Goal: Task Accomplishment & Management: Manage account settings

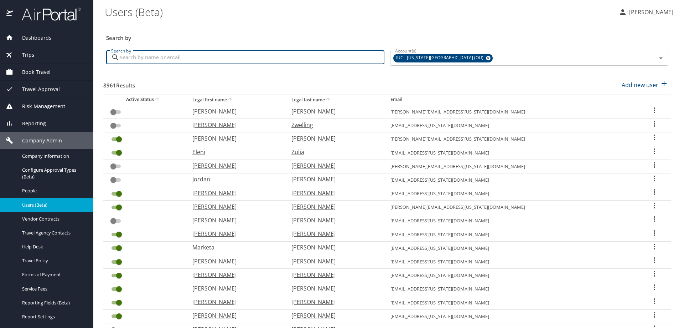
click at [188, 58] on input "Search by" at bounding box center [252, 58] width 265 height 14
type input "thomas boyle"
checkbox input "true"
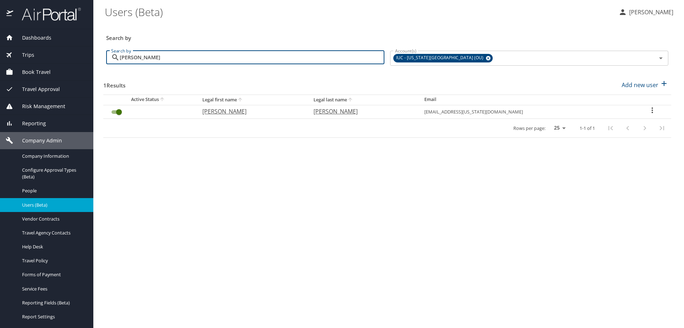
type input "thomas boyle"
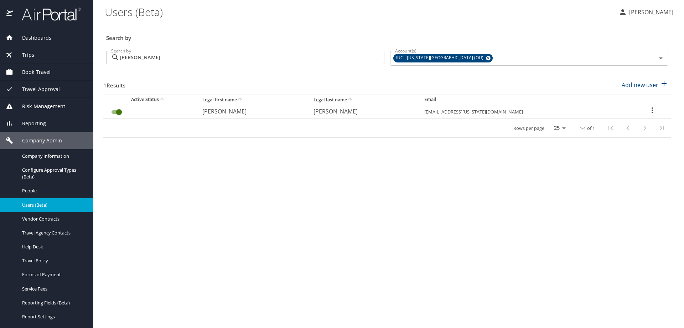
click at [648, 110] on icon "User Search Table" at bounding box center [652, 110] width 9 height 9
click at [624, 111] on p "View profile" at bounding box center [609, 111] width 31 height 9
select select "US"
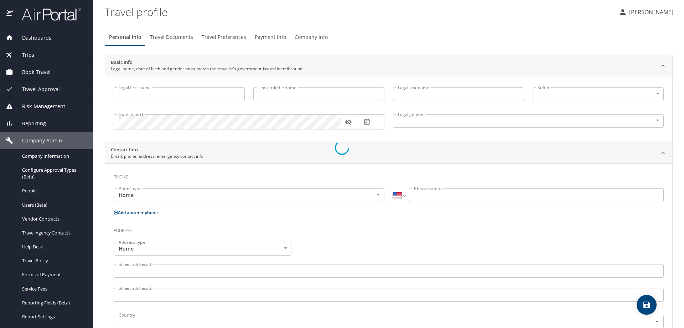
type input "Thomas"
type input "Boyle"
type input "Male"
select select "US"
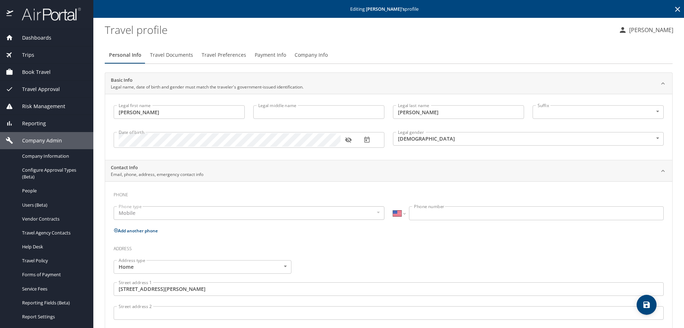
click at [262, 56] on span "Payment Info" at bounding box center [270, 55] width 31 height 9
